Goal: Transaction & Acquisition: Purchase product/service

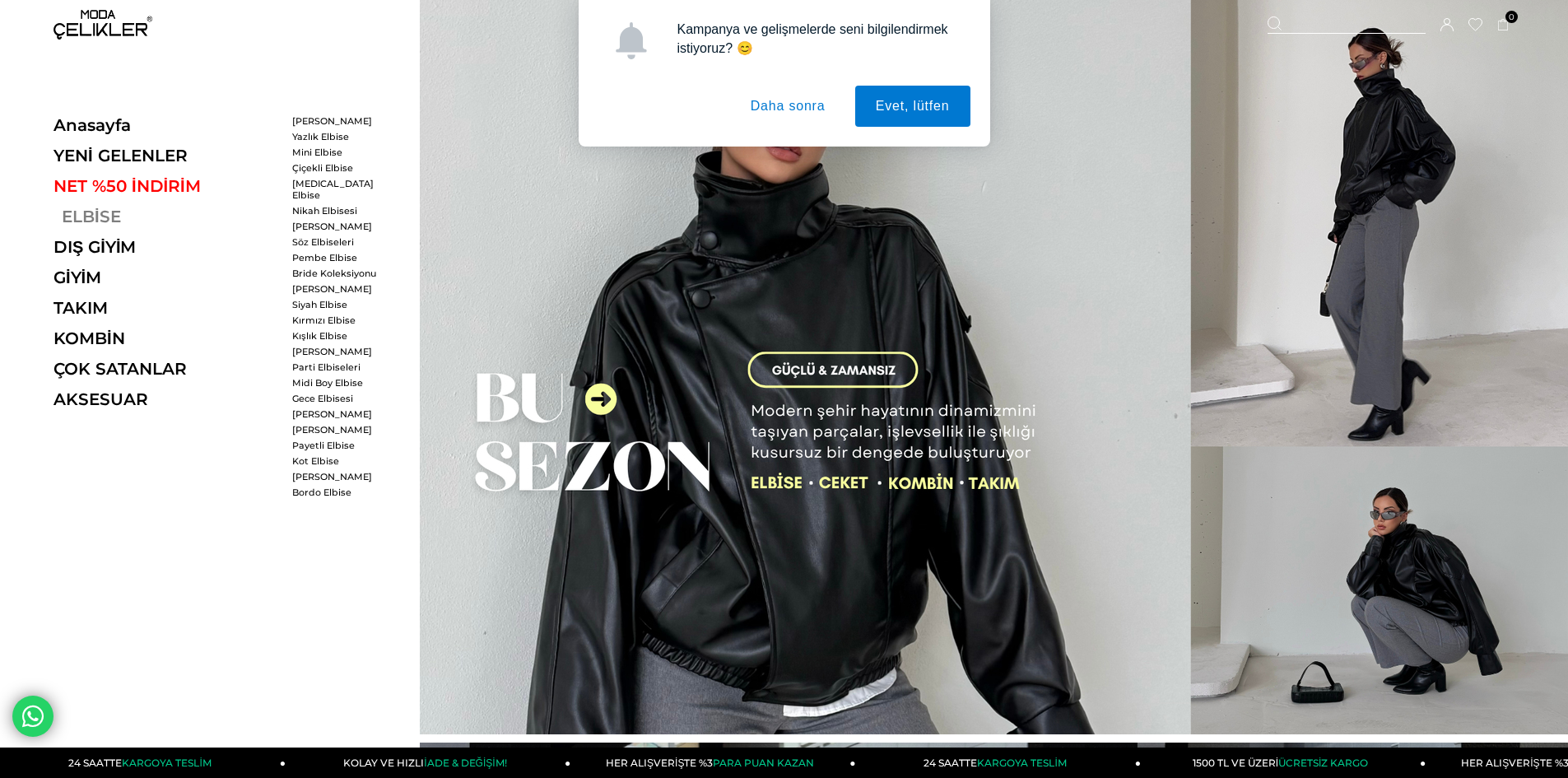
click at [108, 213] on link "ELBİSE" at bounding box center [167, 216] width 227 height 19
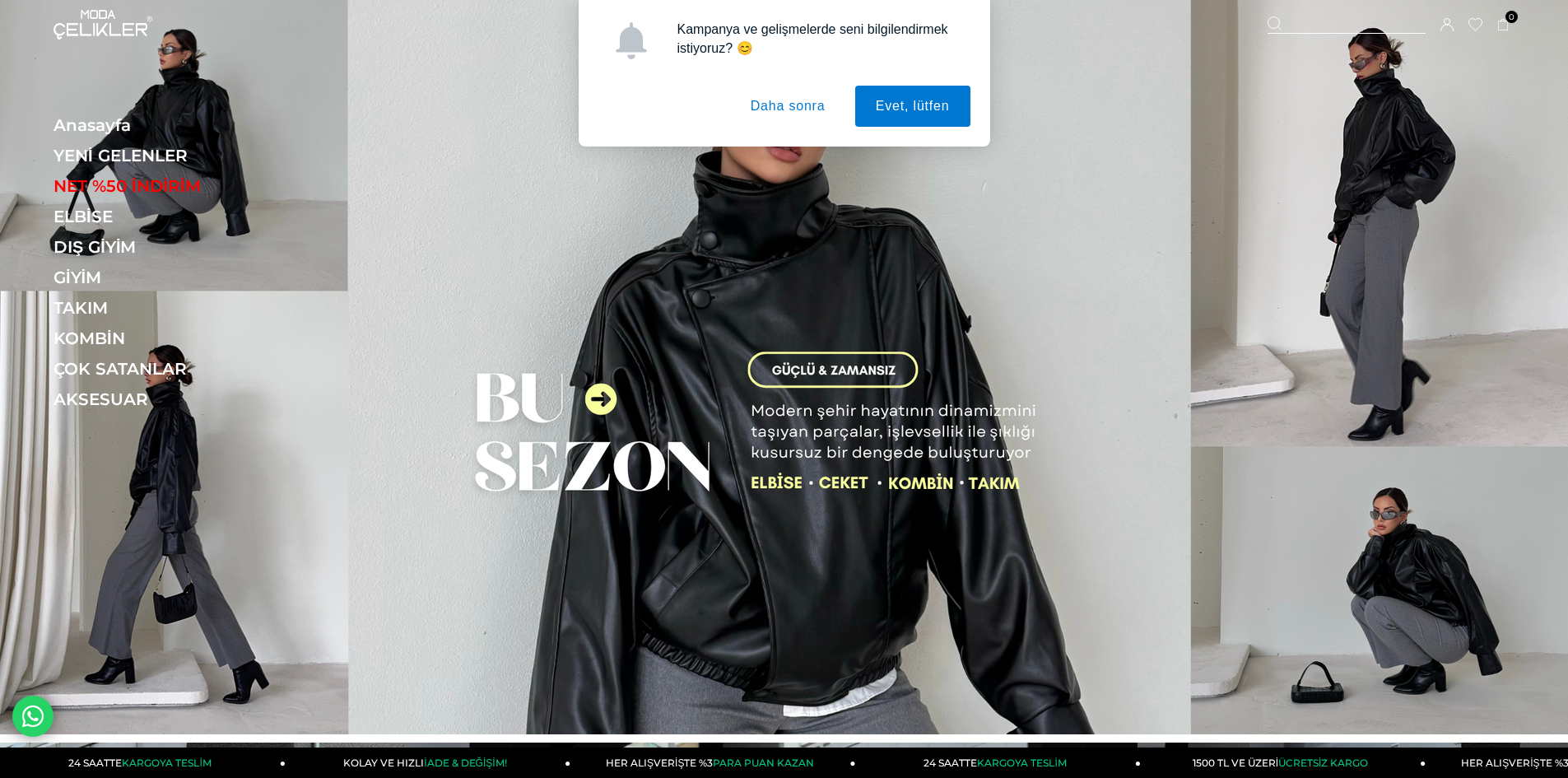
click at [770, 118] on button "Daha sonra" at bounding box center [787, 106] width 116 height 41
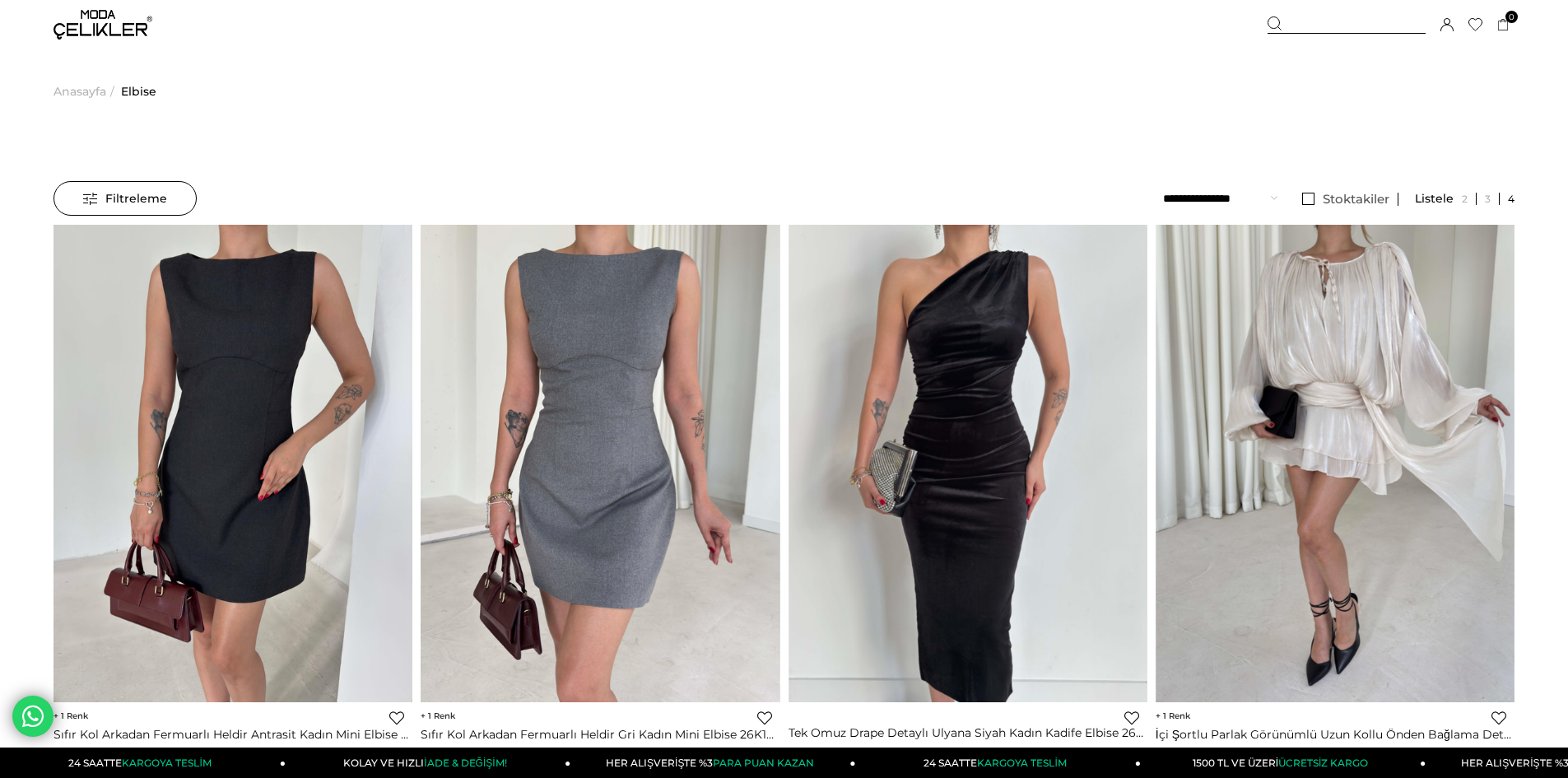
click at [184, 199] on div "Filtreleme" at bounding box center [125, 198] width 143 height 34
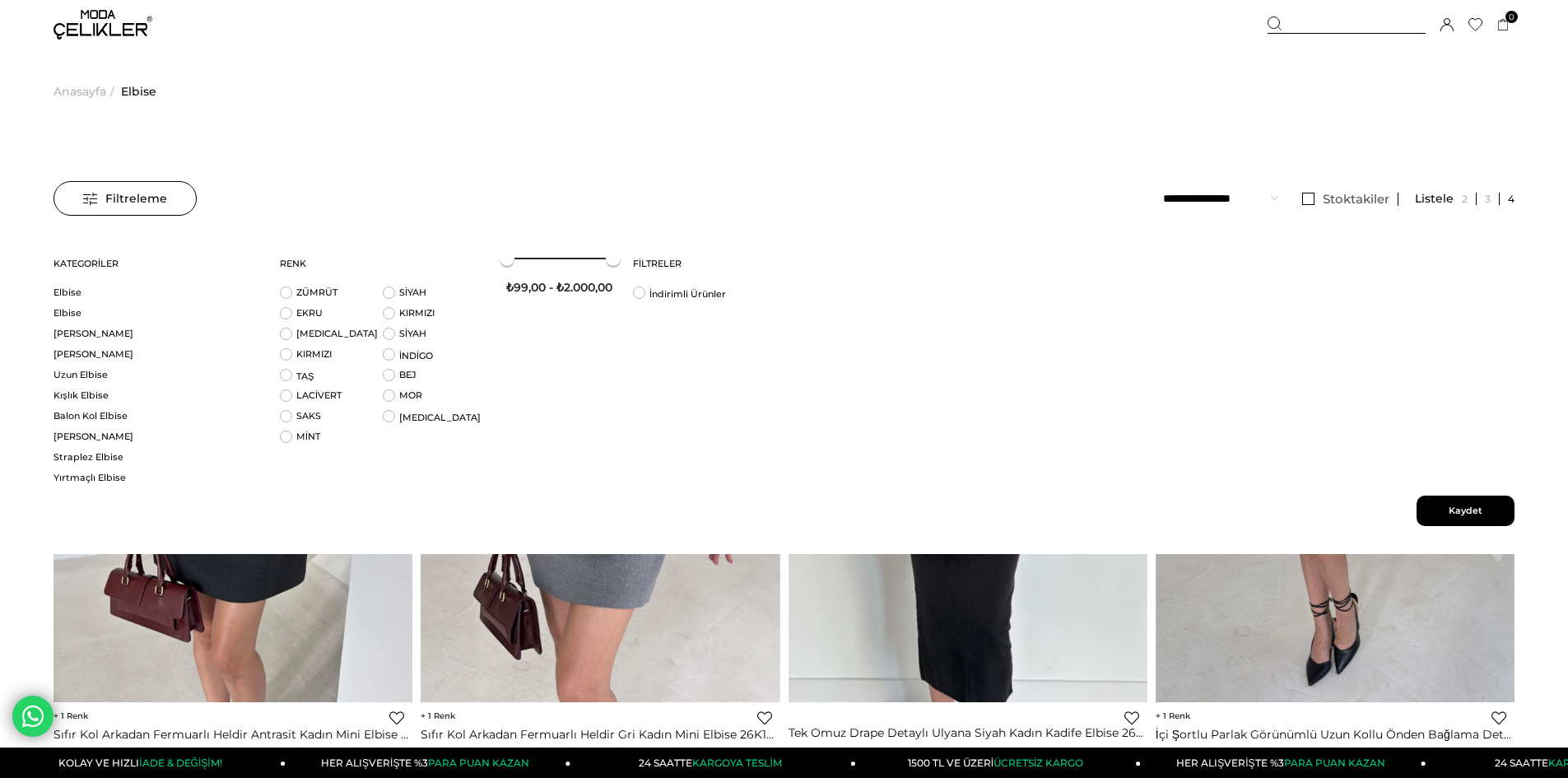
click at [1180, 195] on select "**********" at bounding box center [1220, 198] width 115 height 34
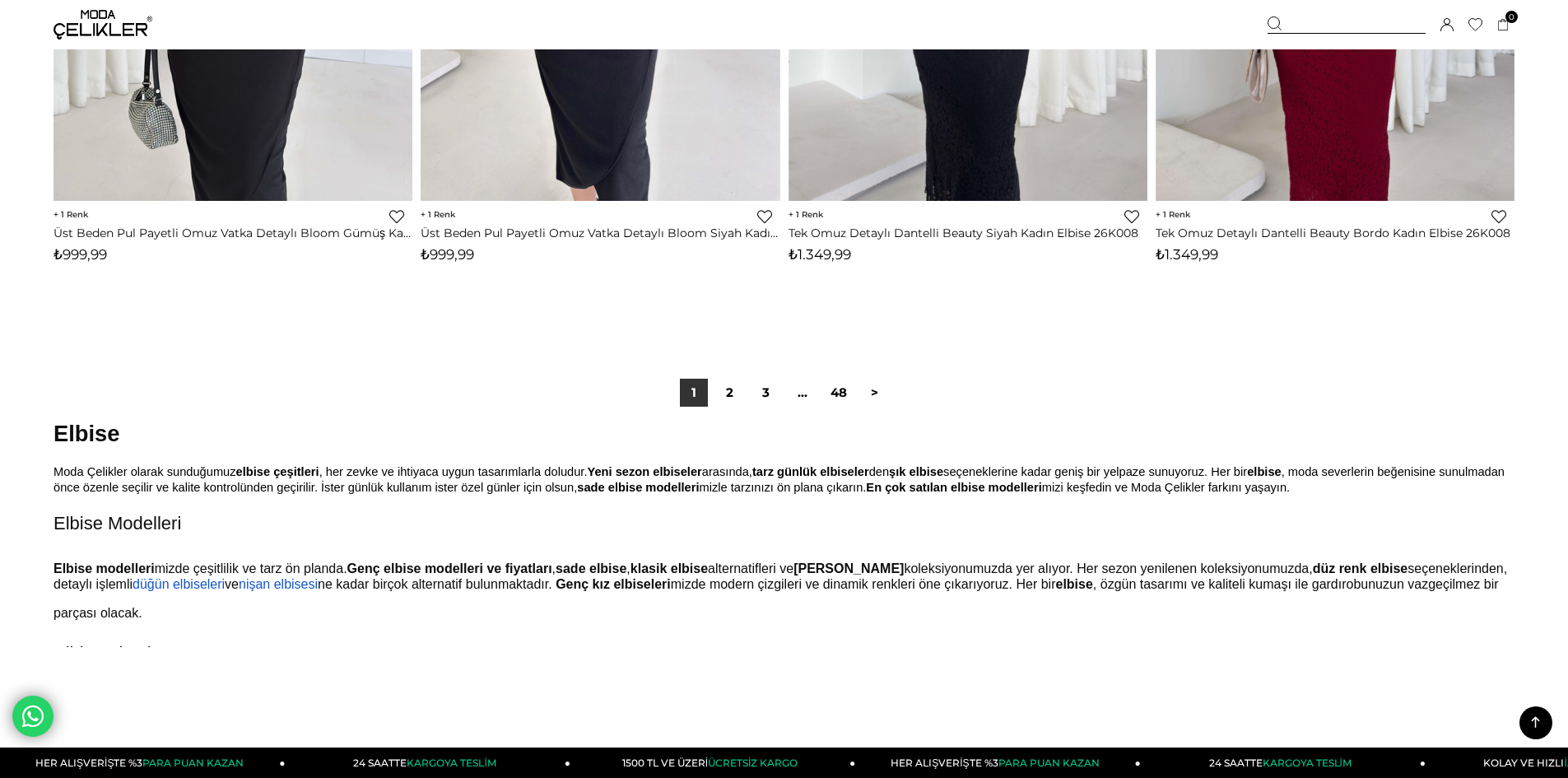
scroll to position [12039, 0]
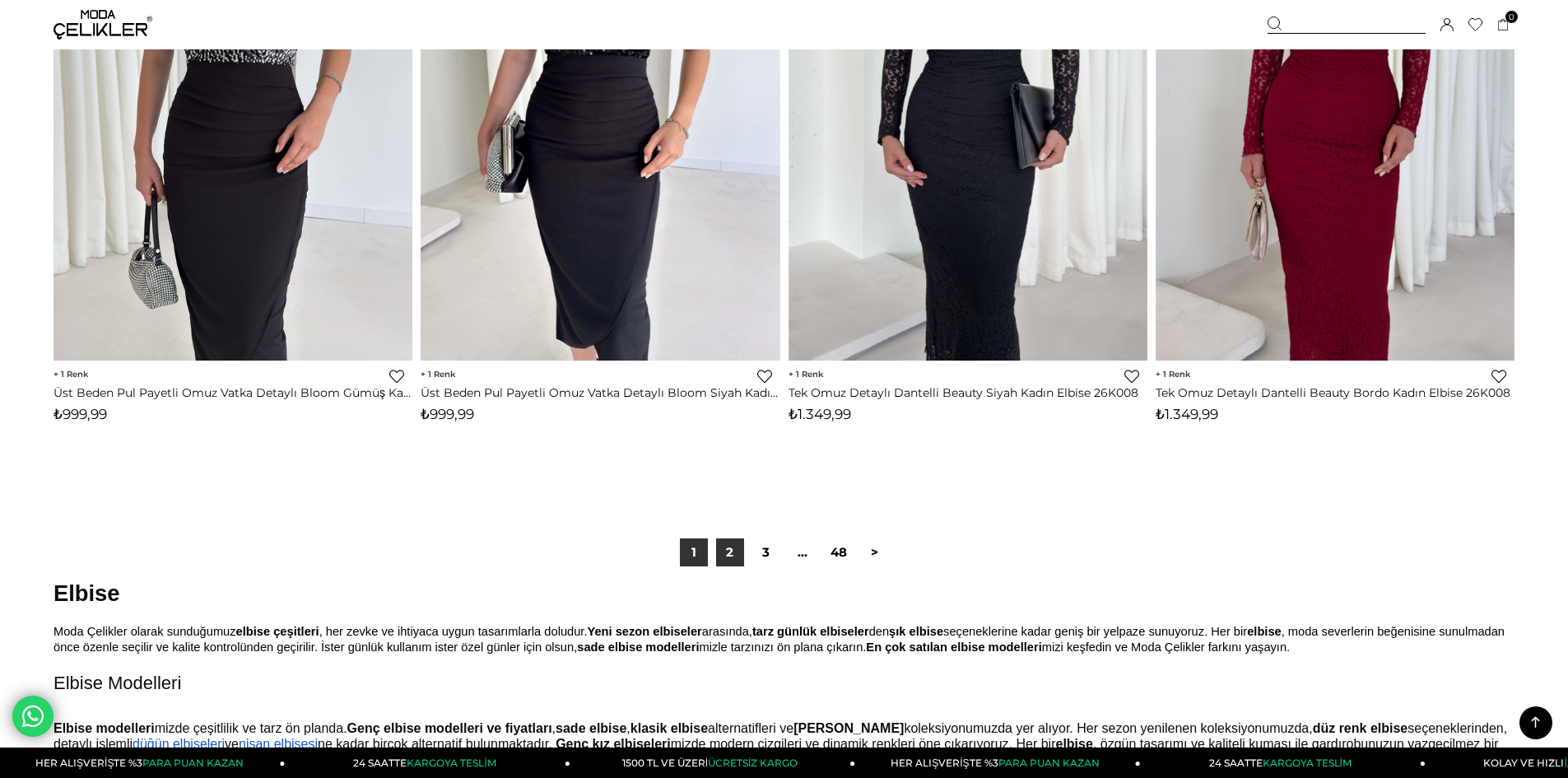
click at [724, 547] on link "2" at bounding box center [730, 552] width 28 height 28
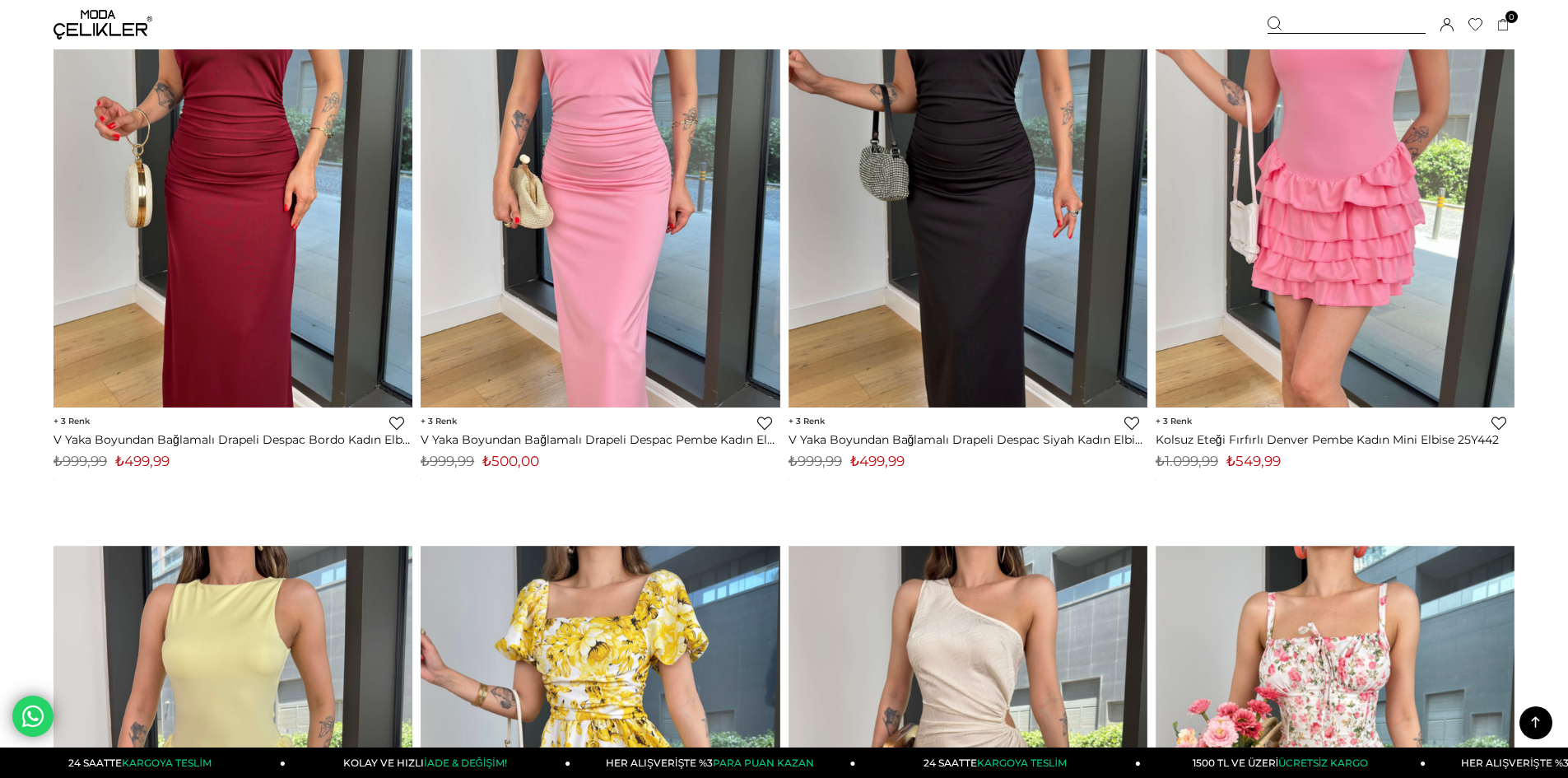
scroll to position [9549, 0]
